Goal: Information Seeking & Learning: Learn about a topic

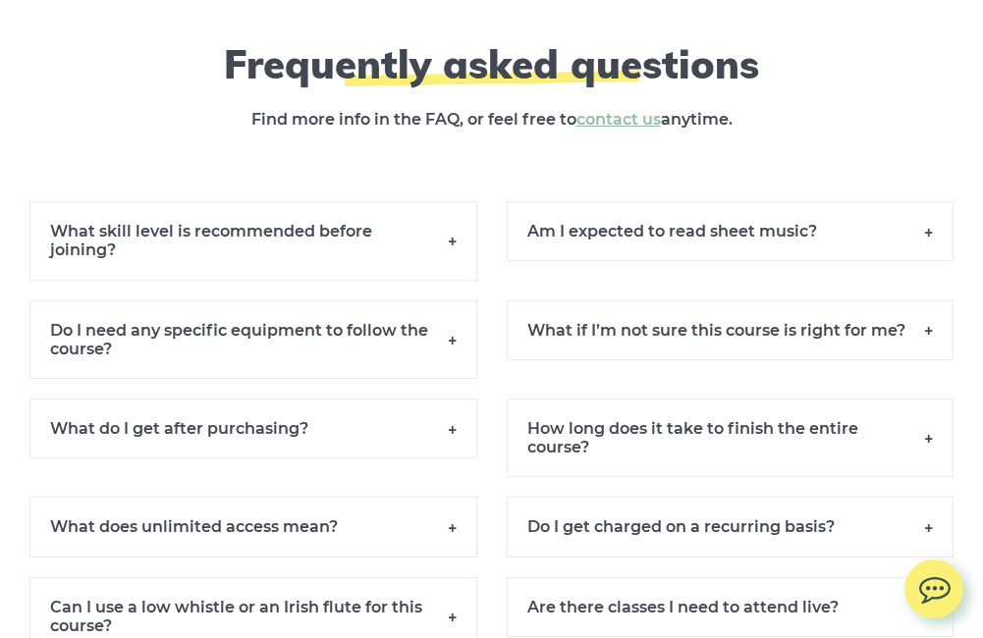
scroll to position [13258, 0]
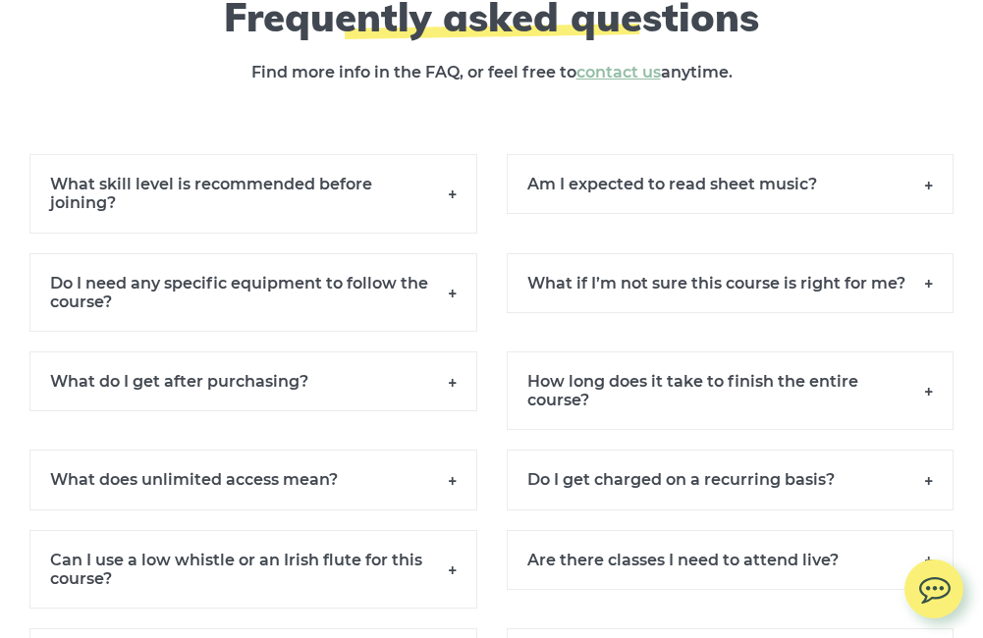
click at [330, 233] on h6 "What skill level is recommended before joining?" at bounding box center [253, 193] width 448 height 79
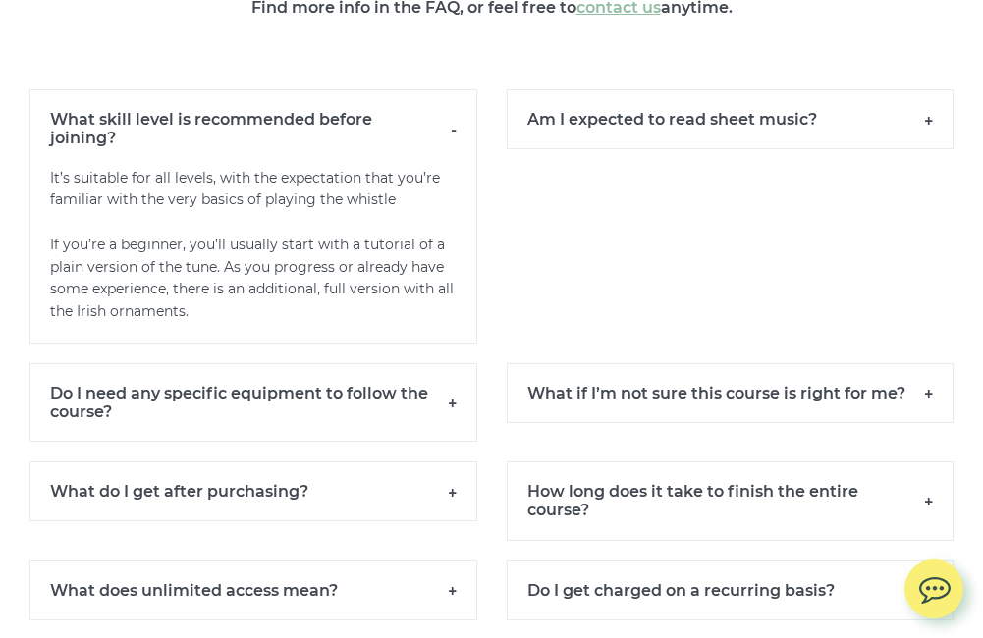
scroll to position [13356, 0]
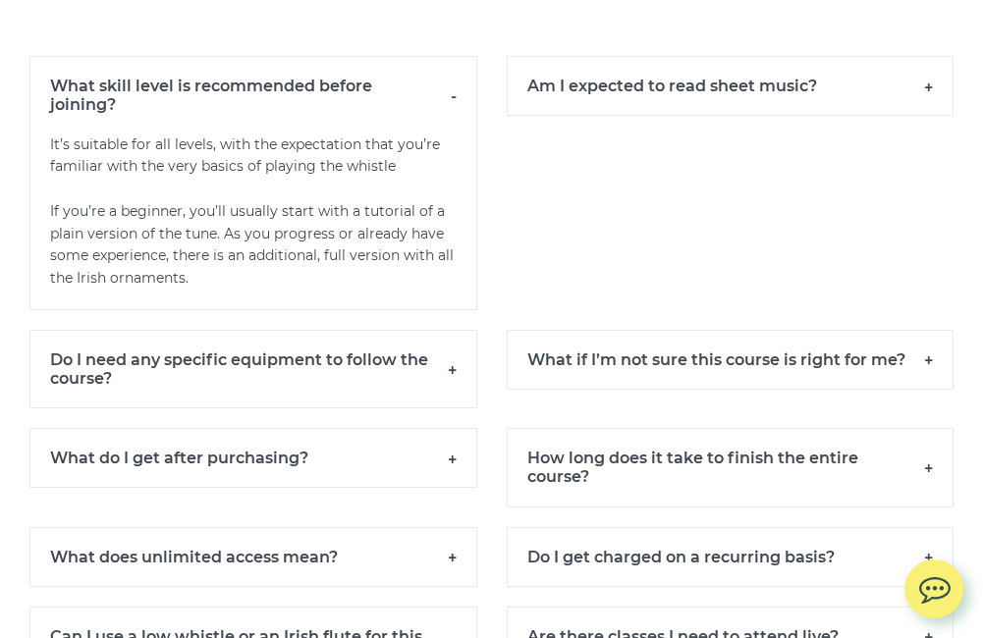
click at [649, 116] on h6 "Am I expected to read sheet music?" at bounding box center [731, 86] width 448 height 60
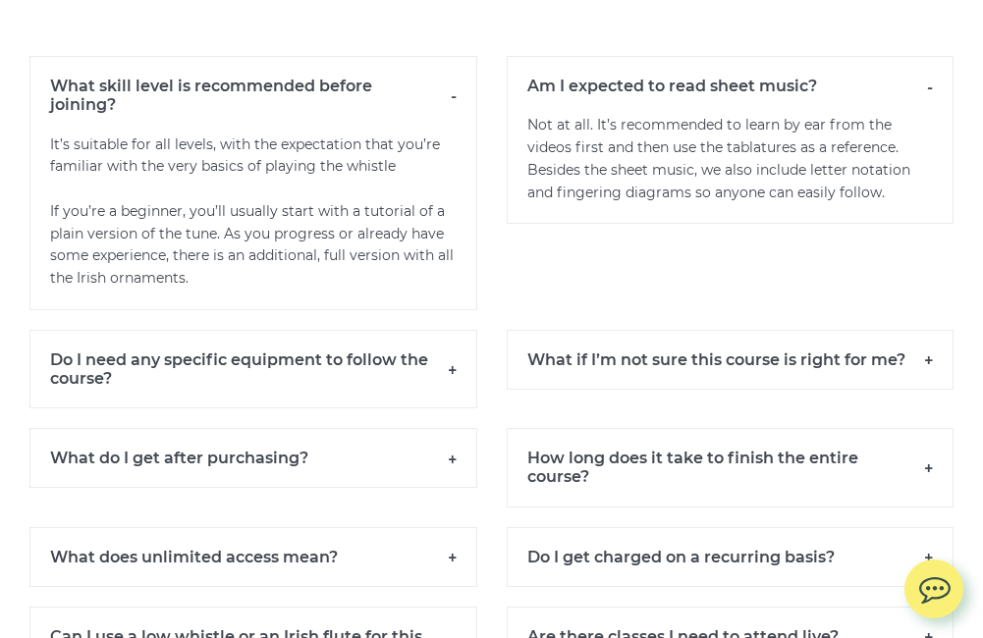
scroll to position [13454, 0]
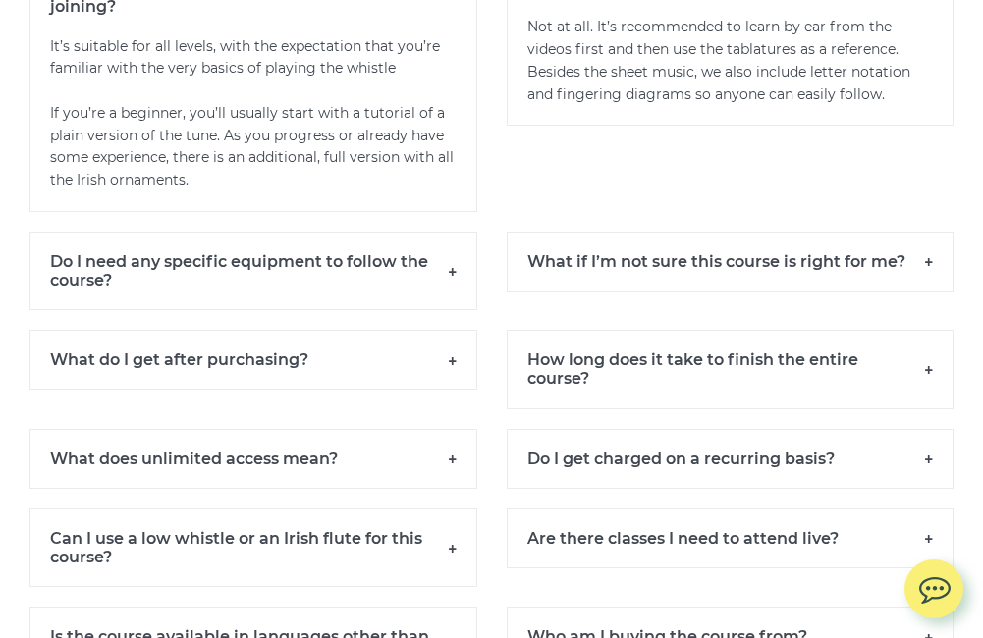
click at [342, 310] on h6 "Do I need any specific equipment to follow the course?" at bounding box center [253, 271] width 448 height 79
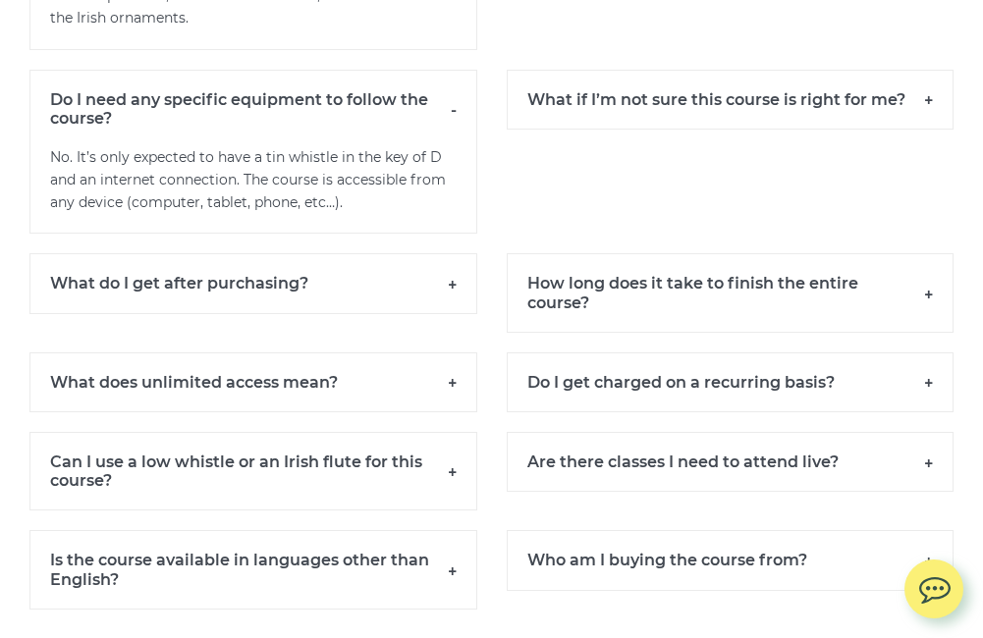
scroll to position [13650, 0]
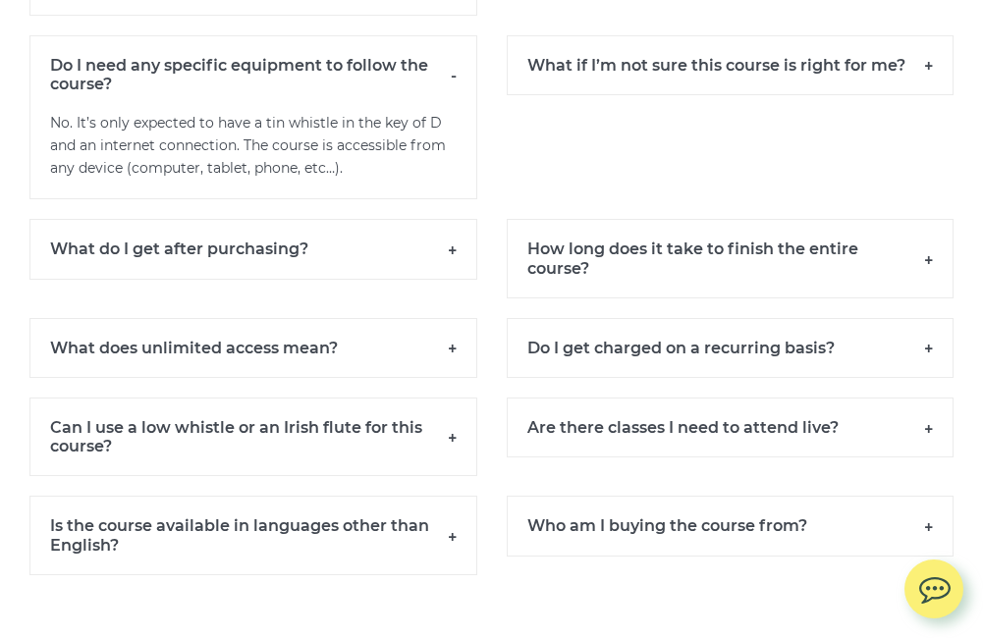
click at [532, 298] on h6 "How long does it take to finish the entire course?" at bounding box center [731, 258] width 448 height 79
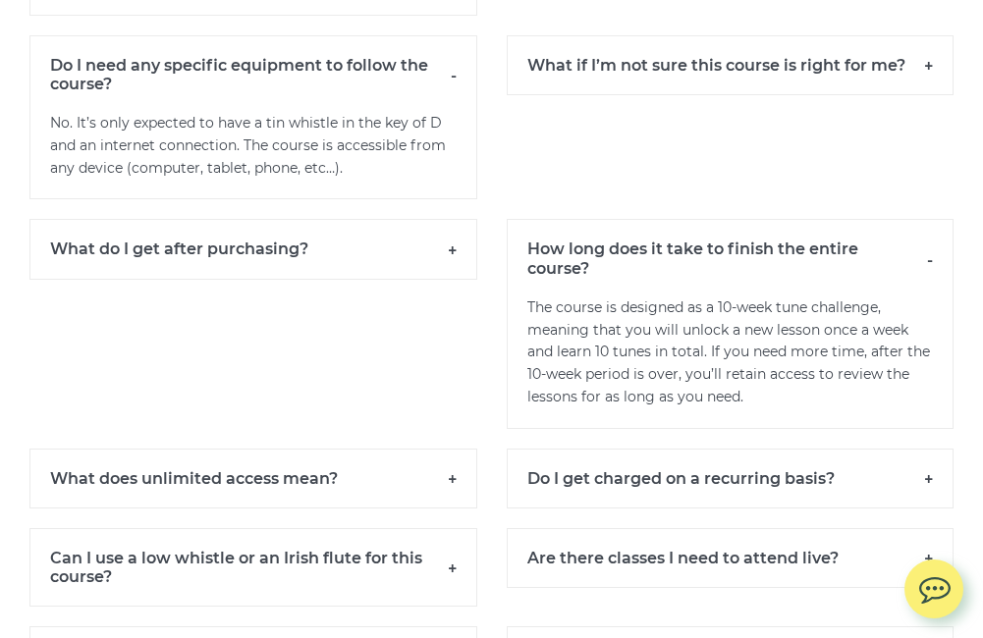
click at [277, 279] on h6 "What do I get after purchasing?" at bounding box center [253, 249] width 448 height 60
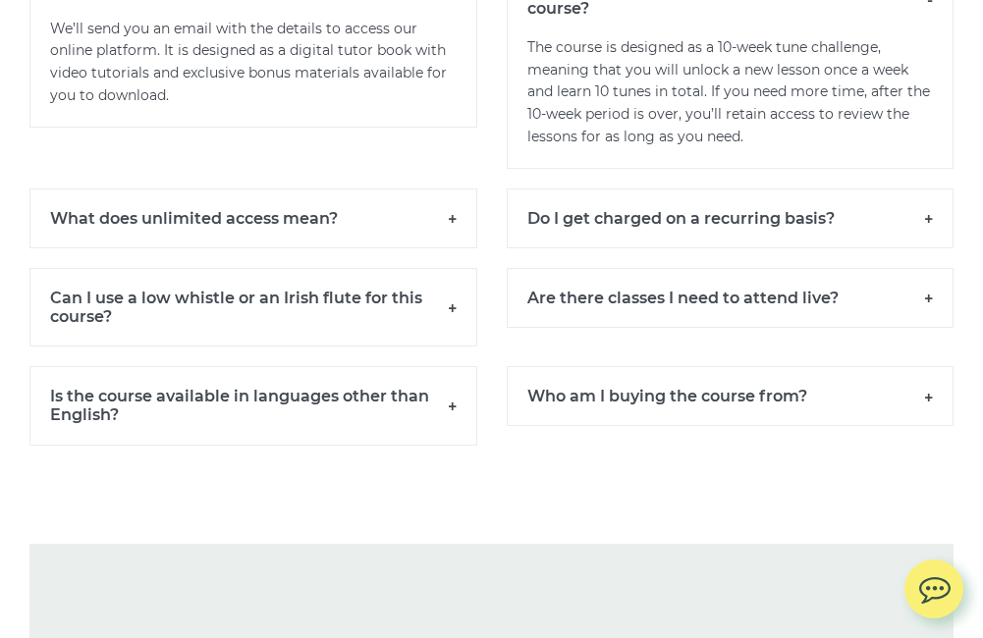
scroll to position [13945, 0]
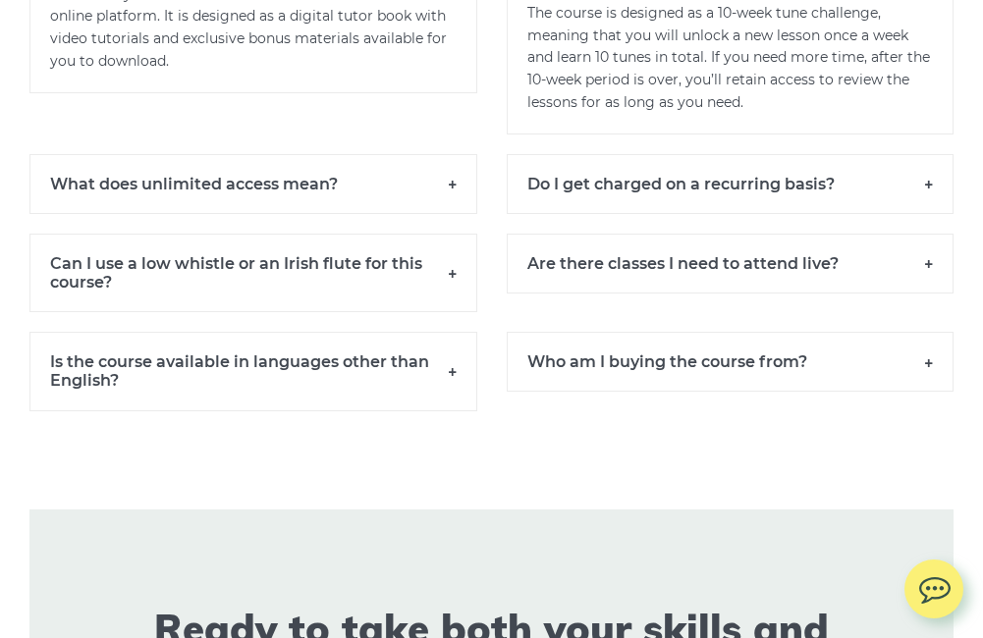
click at [277, 312] on h6 "Can I use a low whistle or an Irish flute for this course?" at bounding box center [253, 273] width 448 height 79
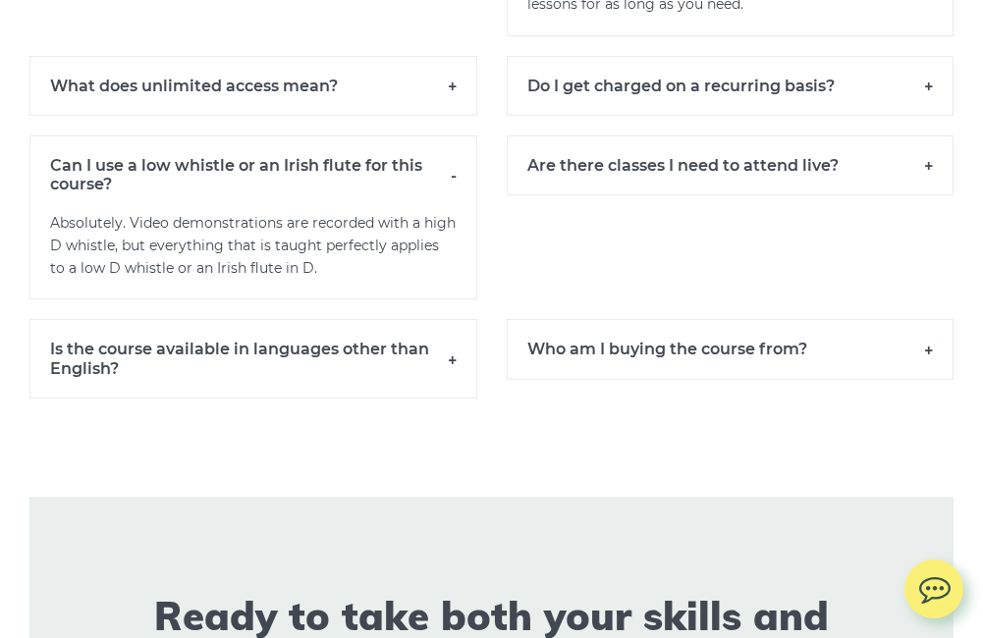
scroll to position [14142, 0]
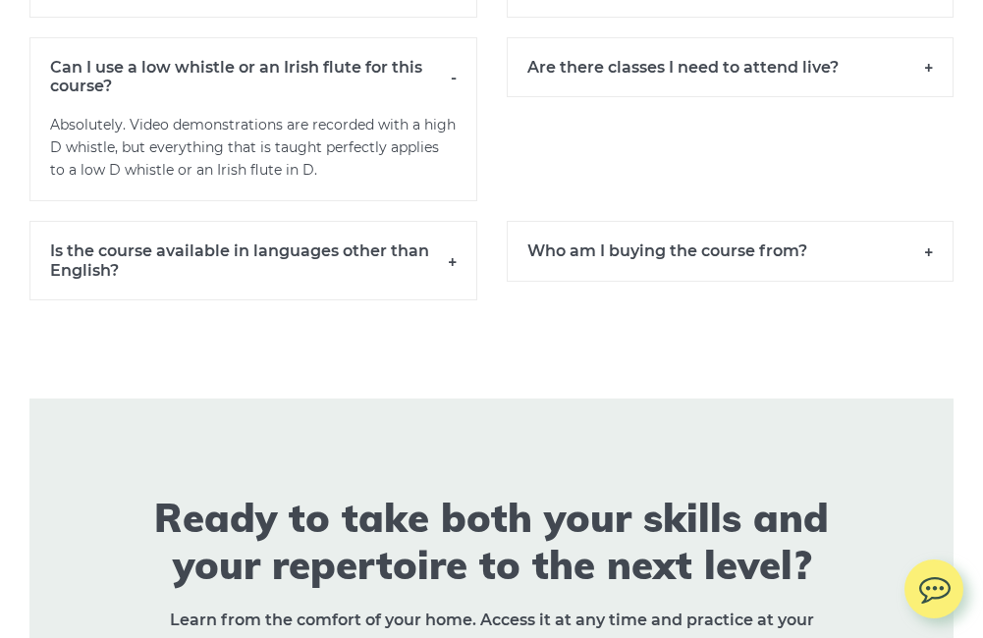
click at [602, 281] on h6 "Who am I buying the course from?" at bounding box center [731, 251] width 448 height 60
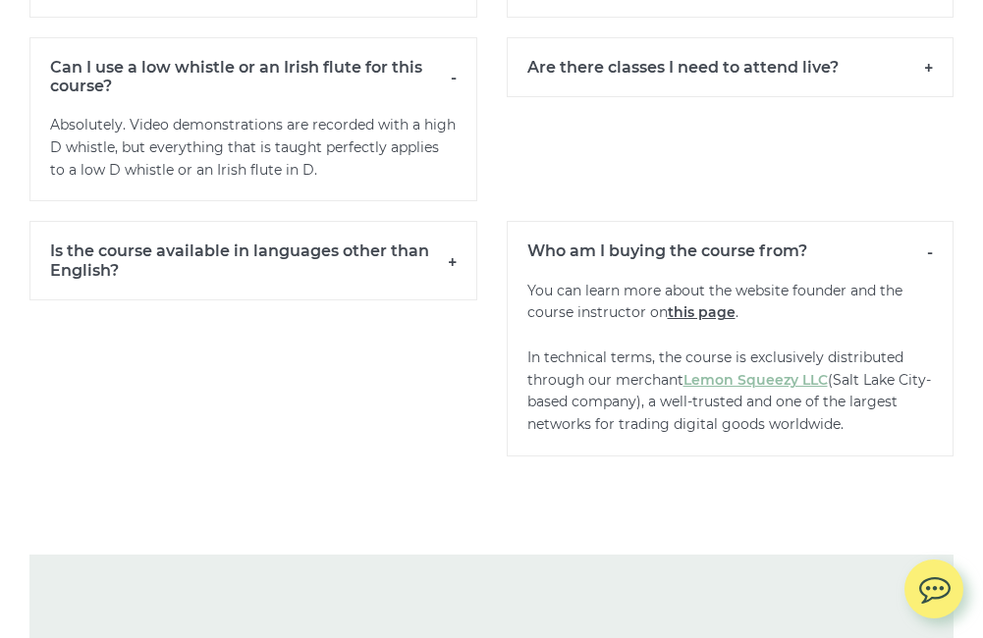
click at [690, 321] on link "this page" at bounding box center [702, 312] width 68 height 18
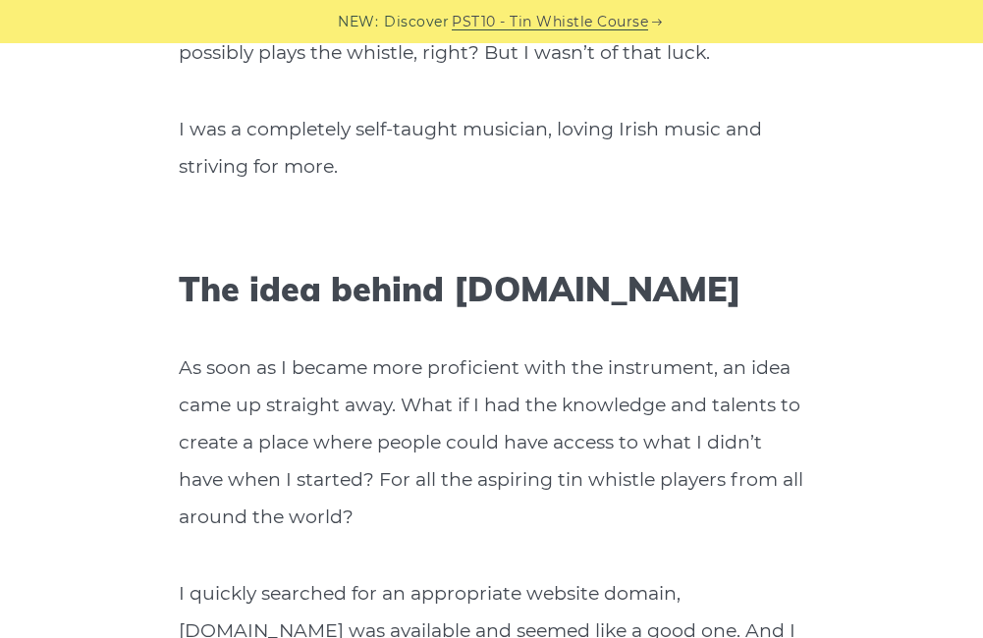
scroll to position [3044, 0]
